Goal: Information Seeking & Learning: Learn about a topic

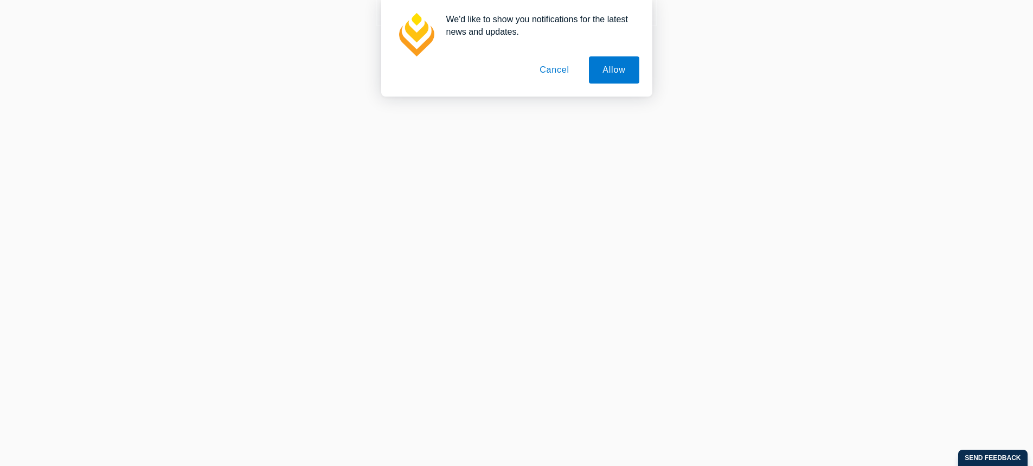
scroll to position [349, 0]
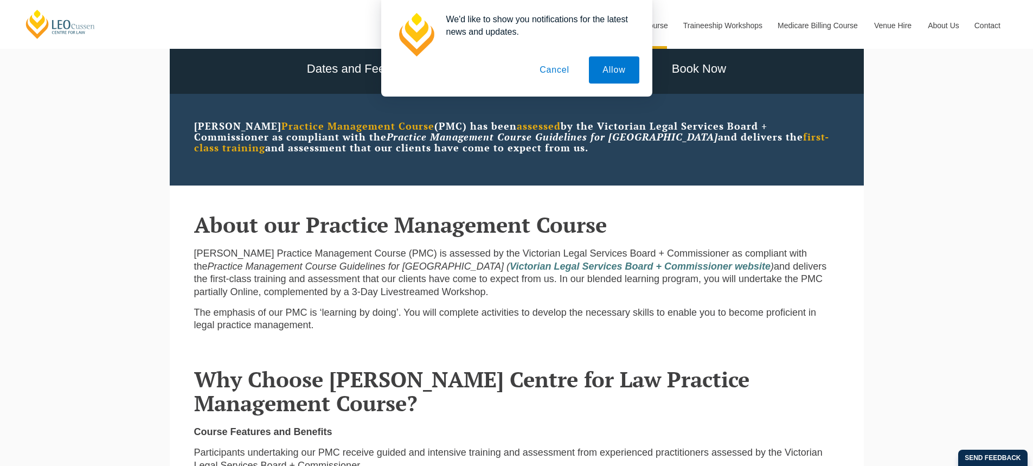
drag, startPoint x: 538, startPoint y: 64, endPoint x: 545, endPoint y: 64, distance: 7.6
click at [541, 64] on button "Cancel" at bounding box center [554, 69] width 57 height 27
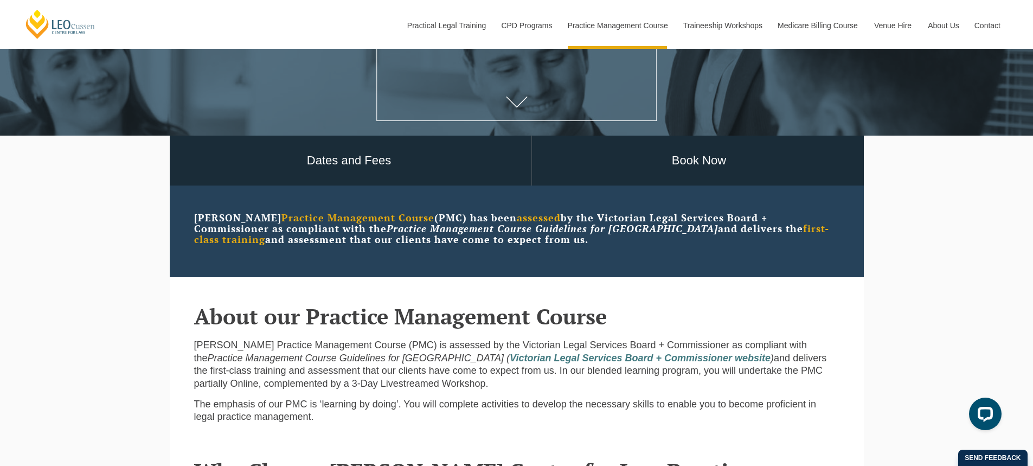
scroll to position [264, 0]
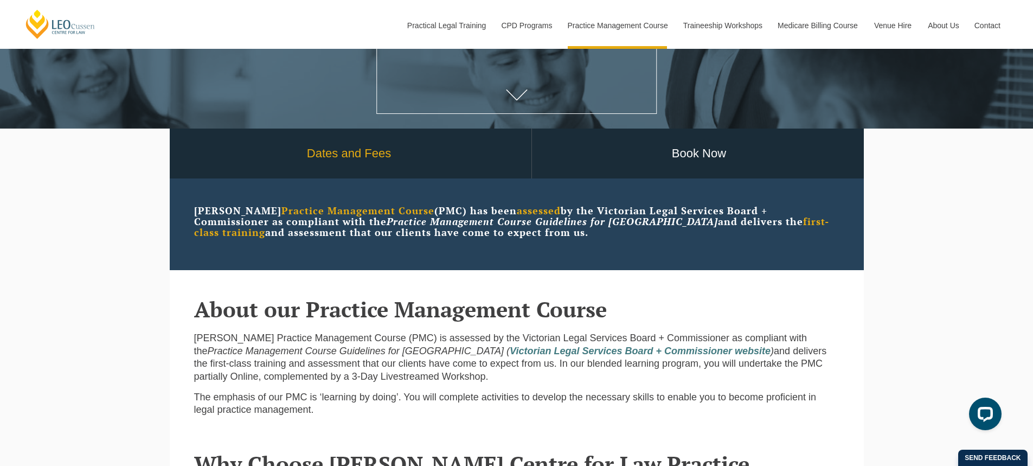
click at [364, 146] on link "Dates and Fees" at bounding box center [349, 153] width 364 height 50
